Goal: Task Accomplishment & Management: Complete application form

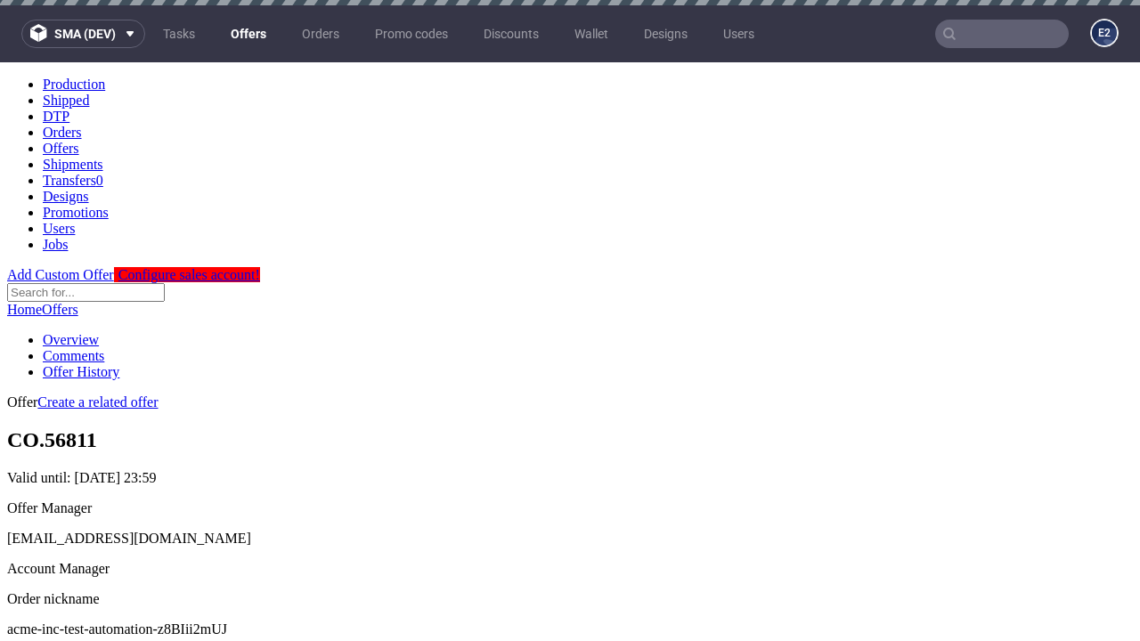
scroll to position [5, 0]
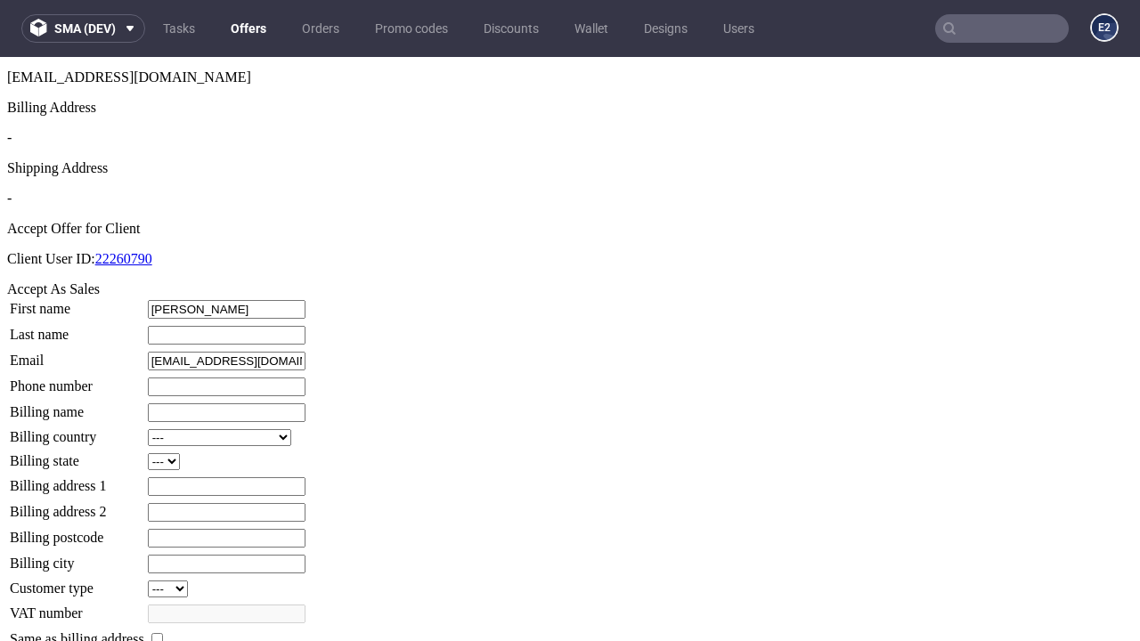
type input "[PERSON_NAME]"
type input "1509813888"
type input "[PERSON_NAME].Dare97"
select select "13"
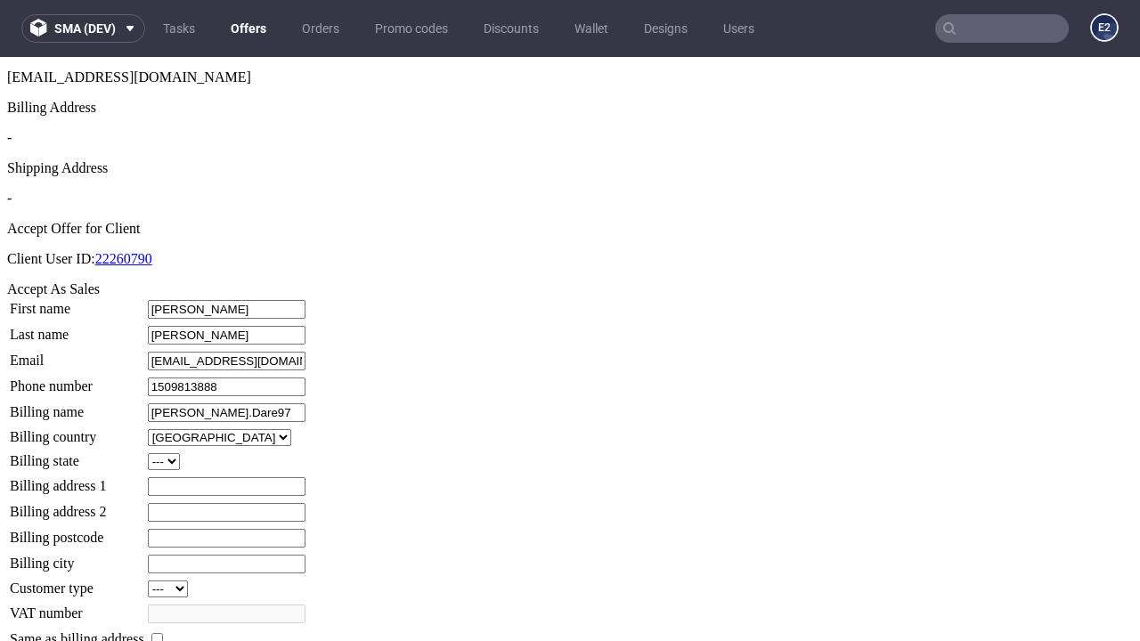
type input "[PERSON_NAME].Dare97"
select select "132"
type input "5 [PERSON_NAME] Path"
type input "CA1 9EK"
type input "[PERSON_NAME]"
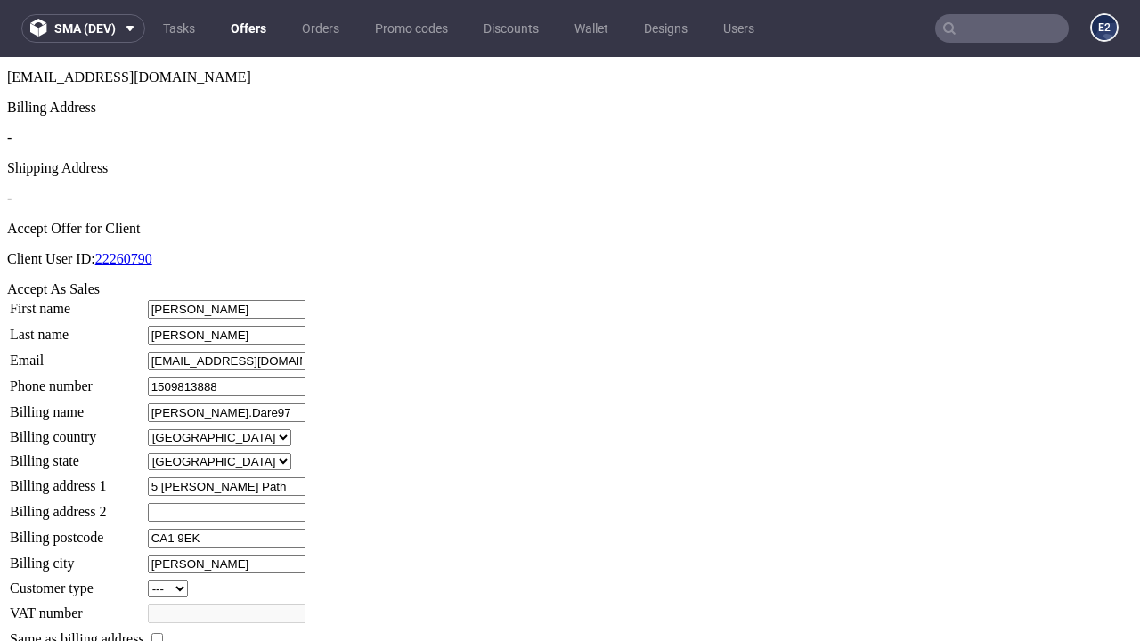
click at [163, 633] on input "checkbox" at bounding box center [157, 639] width 12 height 12
checkbox input "true"
type input "[PERSON_NAME].Dare97"
select select "13"
type input "5 [PERSON_NAME] Path"
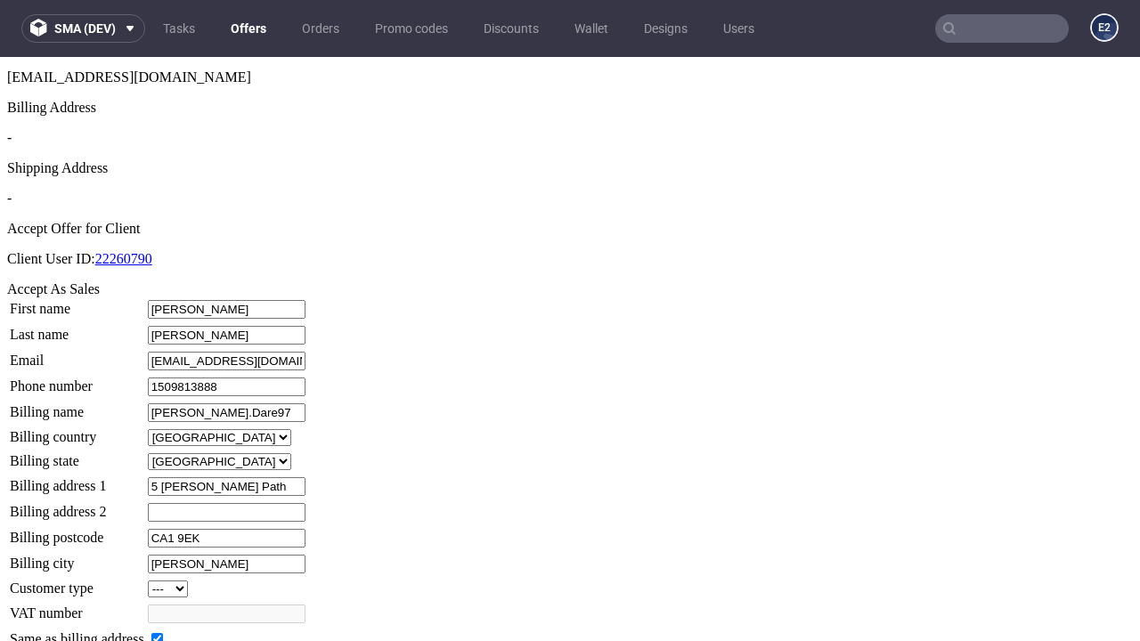
type input "CA1 9EK"
type input "[PERSON_NAME]"
select select "132"
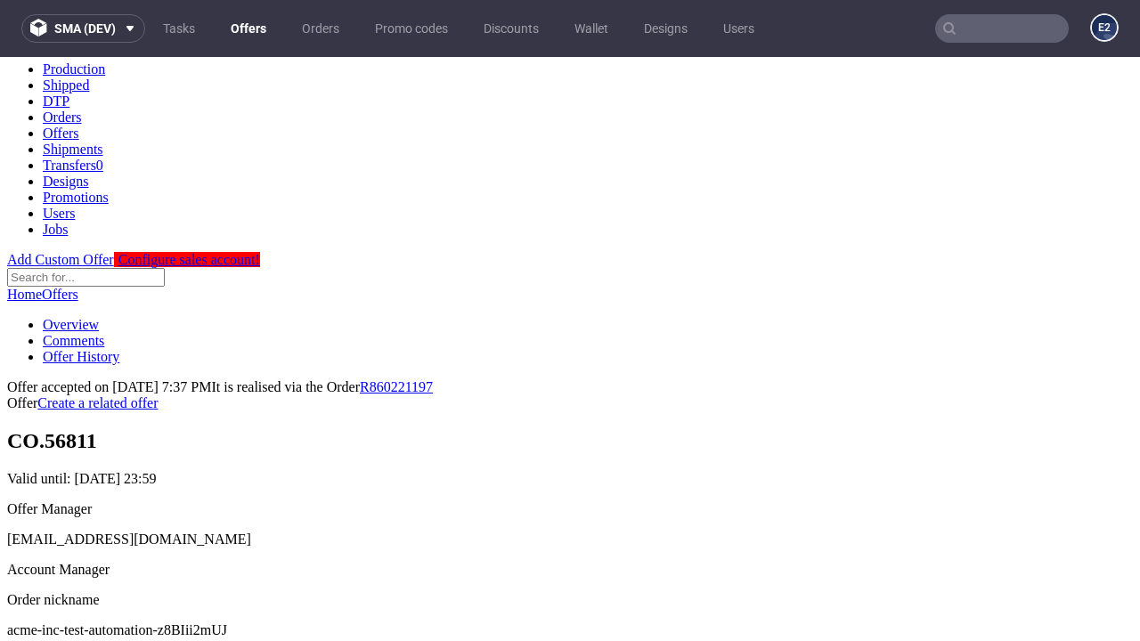
scroll to position [0, 0]
